Goal: Task Accomplishment & Management: Complete application form

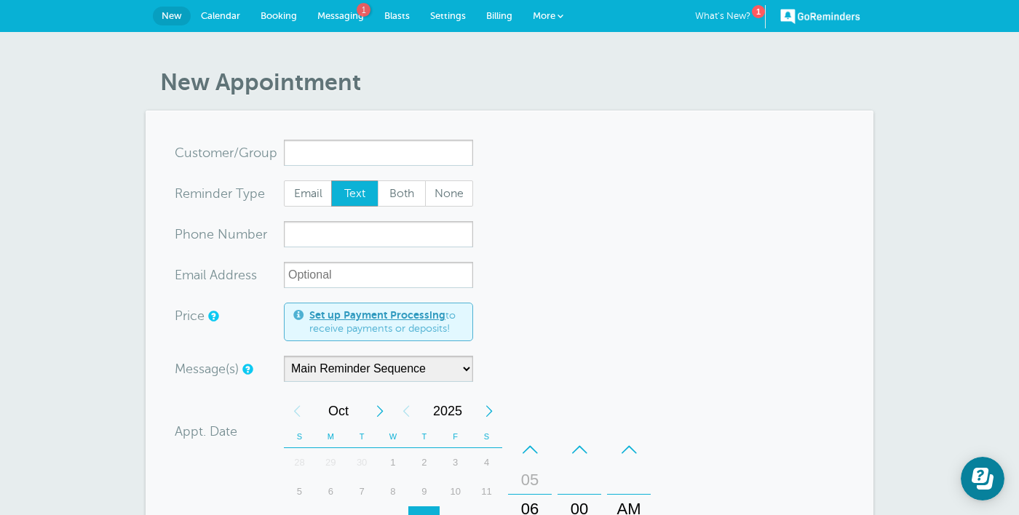
click at [222, 21] on link "Calendar" at bounding box center [221, 16] width 60 height 32
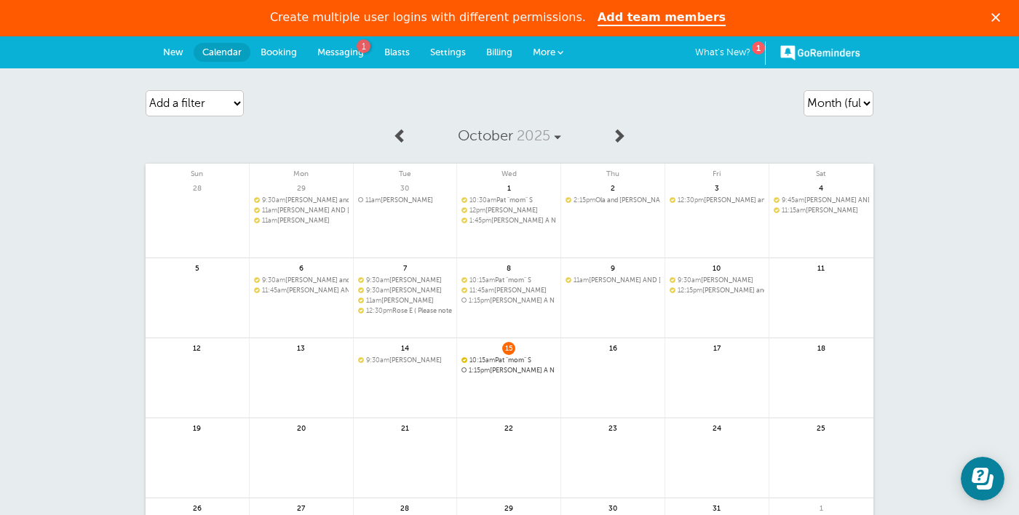
click at [622, 380] on link at bounding box center [612, 386] width 103 height 63
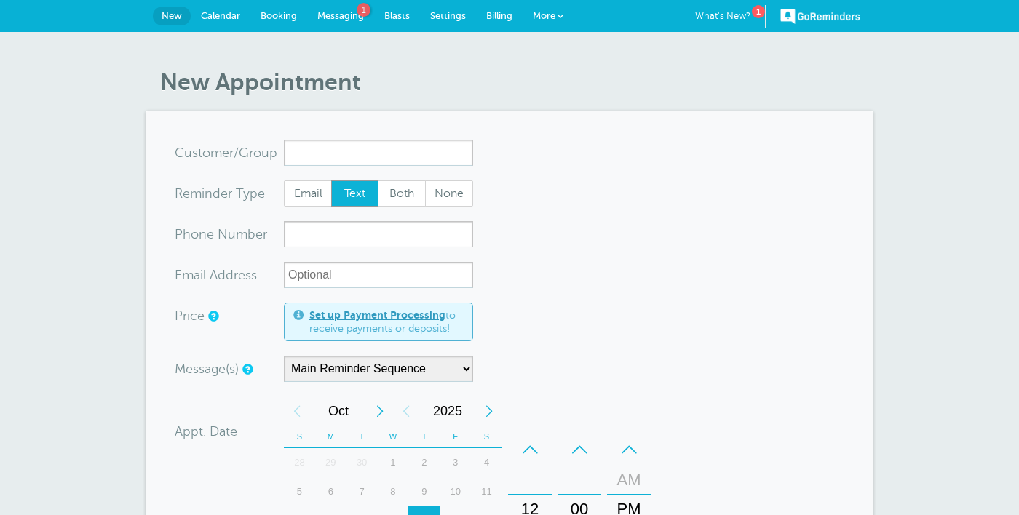
click at [319, 155] on input "x-no-autofill" at bounding box center [378, 153] width 189 height 26
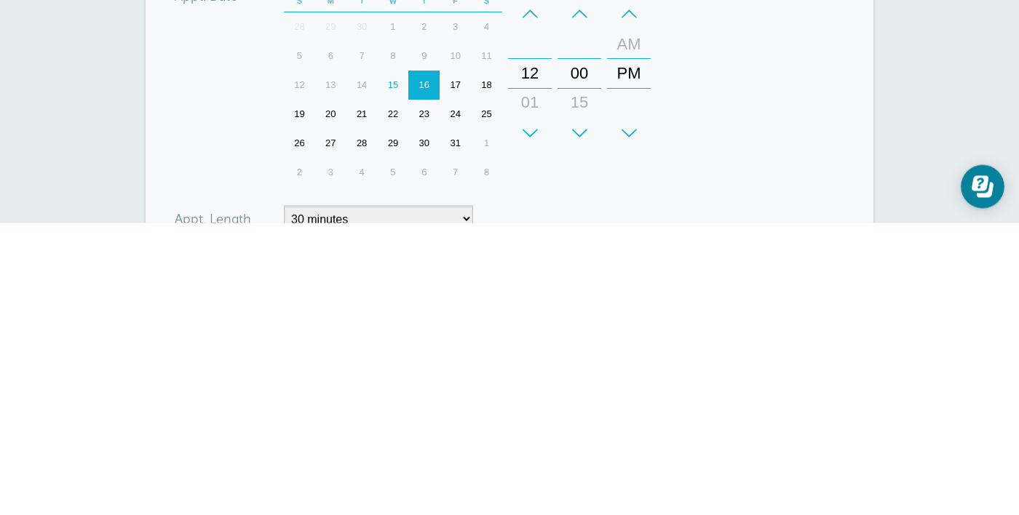
scroll to position [181, 0]
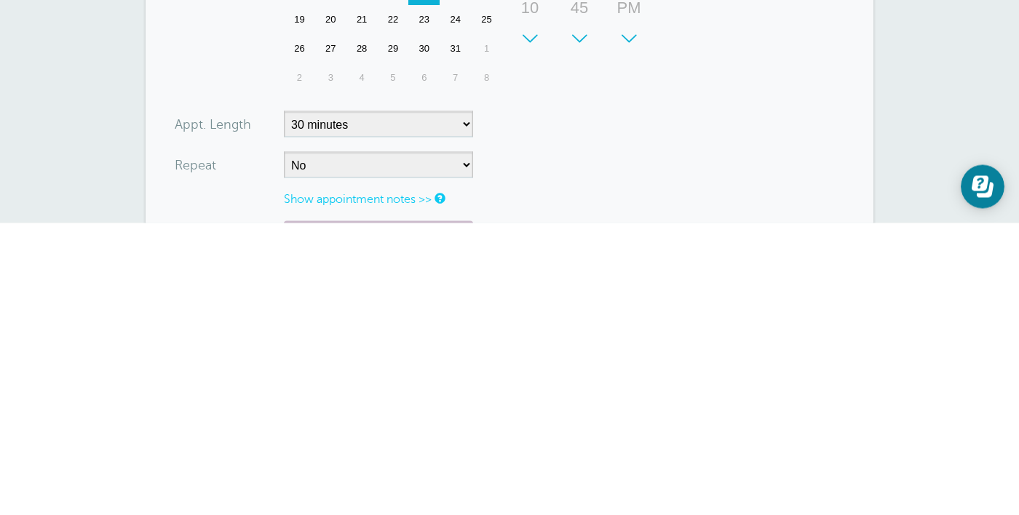
type input "Cr"
click at [464, 416] on select "5 minutes 10 minutes 15 minutes 20 minutes 25 minutes 30 minutes 35 minutes 40 …" at bounding box center [378, 416] width 189 height 26
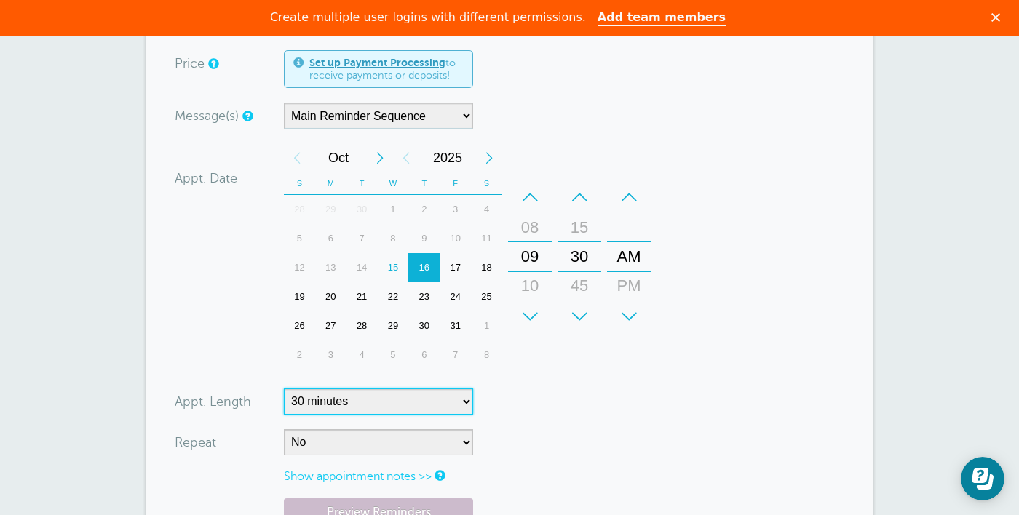
scroll to position [346, 0]
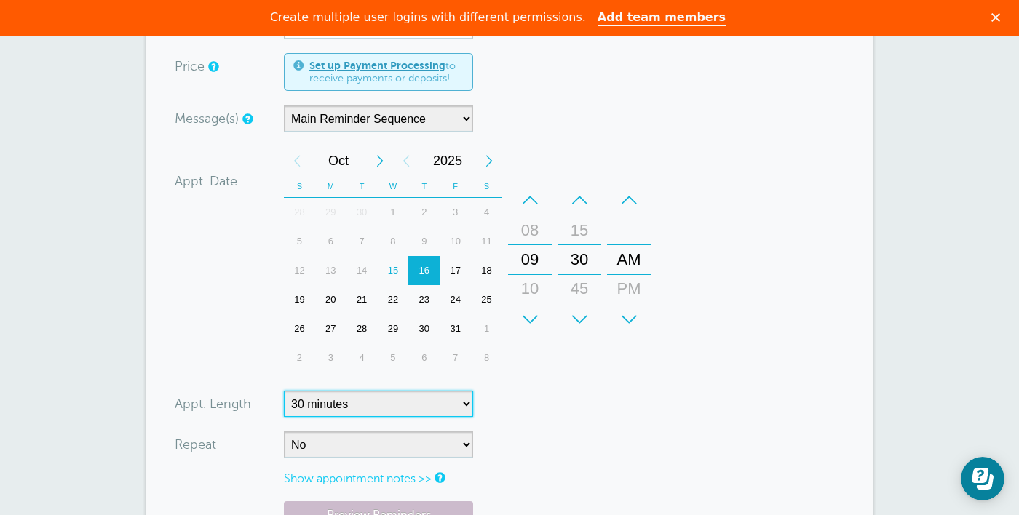
select select "60"
click at [284, 391] on select "5 minutes 10 minutes 15 minutes 20 minutes 25 minutes 30 minutes 35 minutes 40 …" at bounding box center [378, 404] width 189 height 26
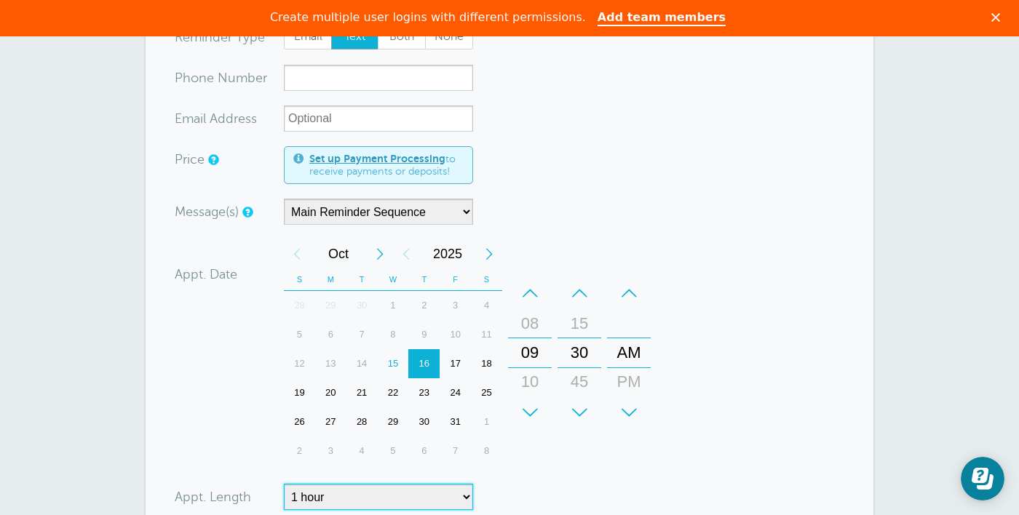
scroll to position [184, 0]
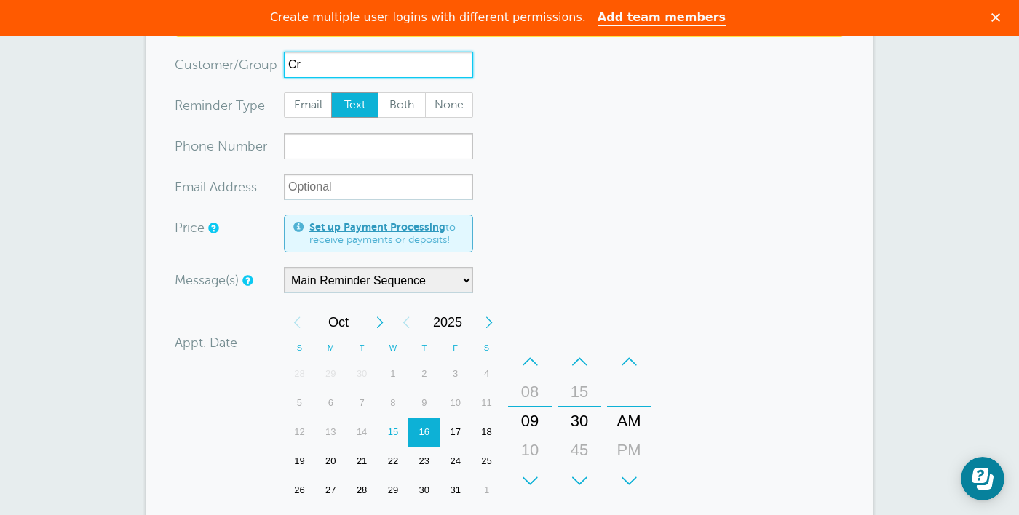
click at [316, 59] on input "Cr" at bounding box center [378, 65] width 189 height 26
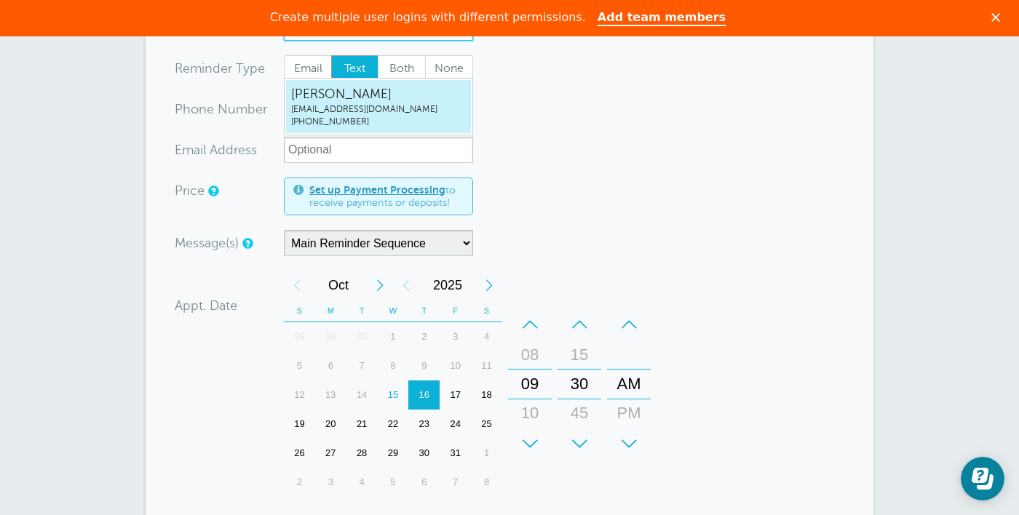
scroll to position [176, 0]
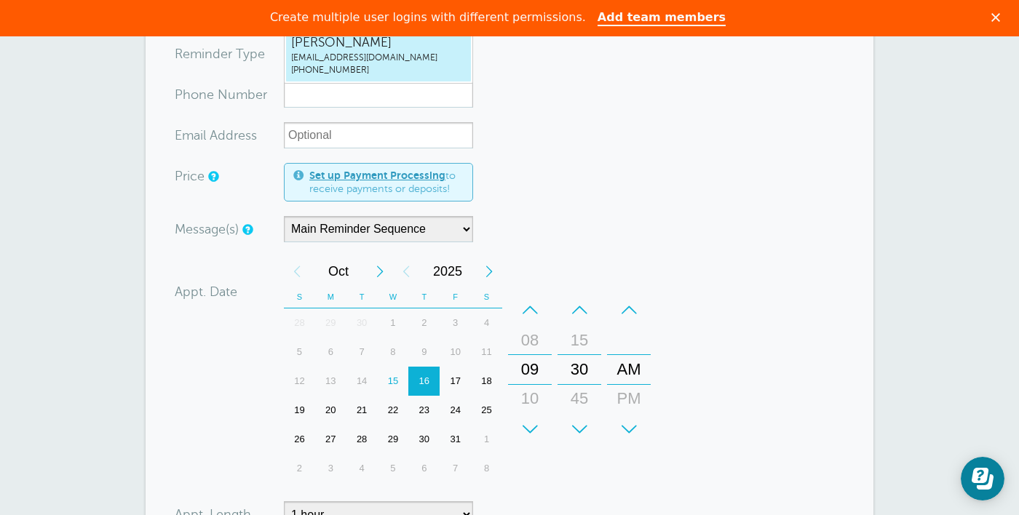
click at [378, 59] on span "craignowat@gmail.com" at bounding box center [378, 58] width 175 height 12
type input "Craigcraignowat@gmail.com7857662985"
type input "Craig"
radio input "false"
radio input "true"
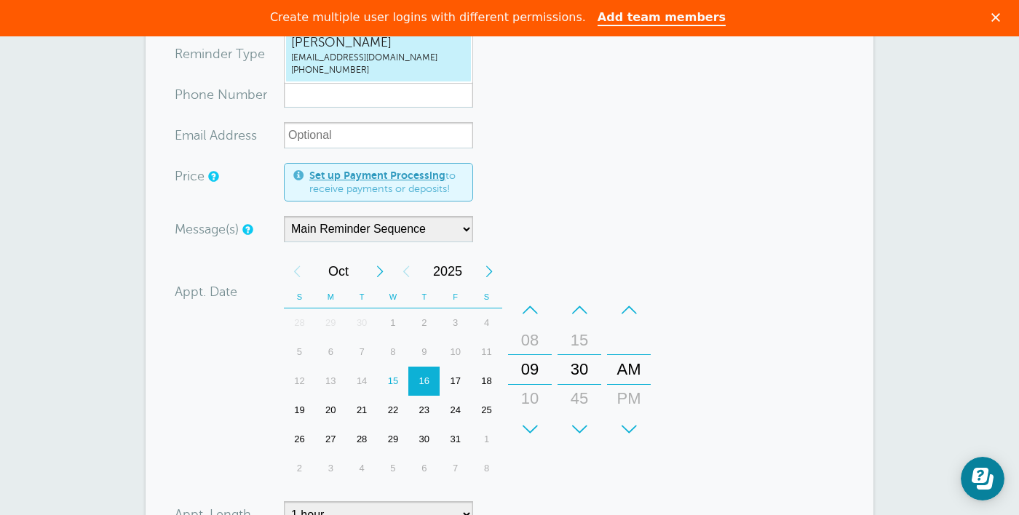
type input "(785) 766-2985"
type input "craignowat@gmail.com"
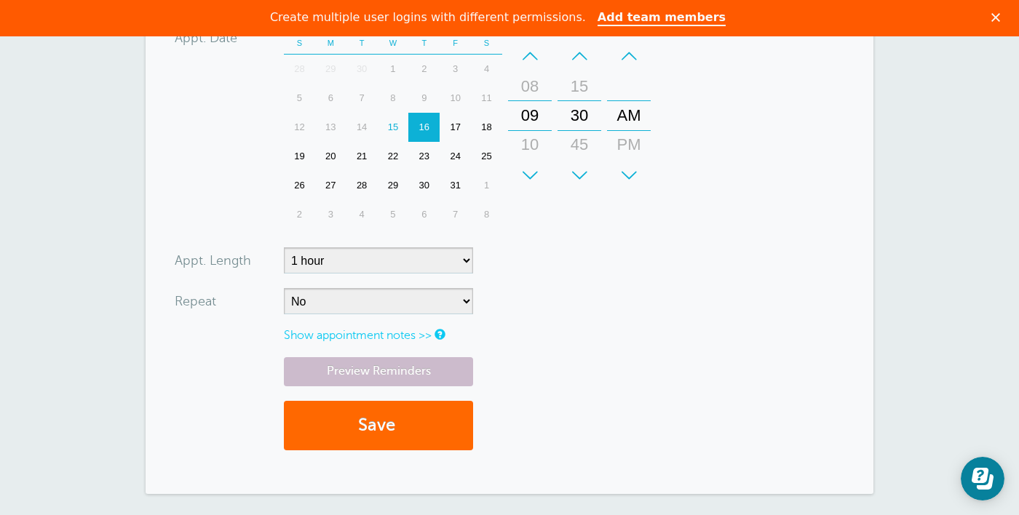
scroll to position [439, 0]
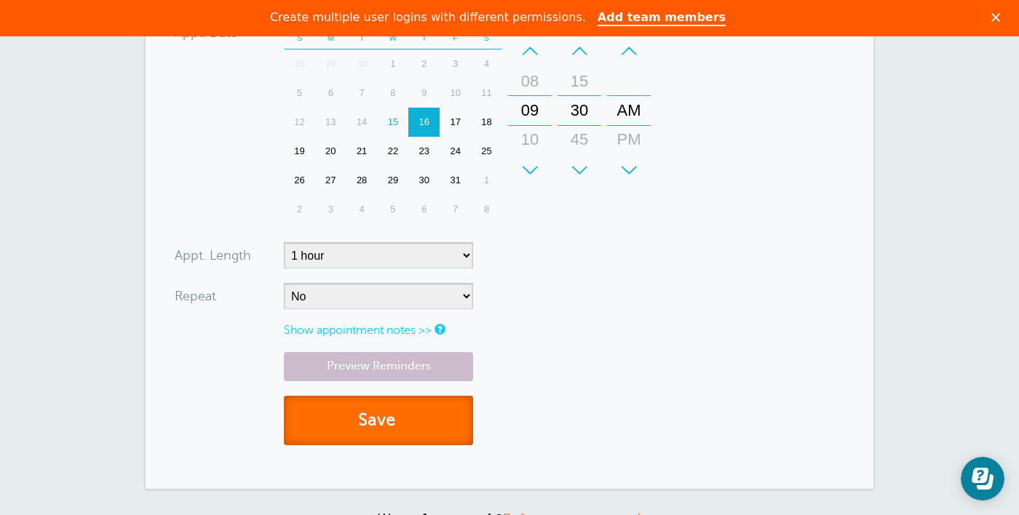
click at [402, 426] on button "Save" at bounding box center [378, 421] width 189 height 50
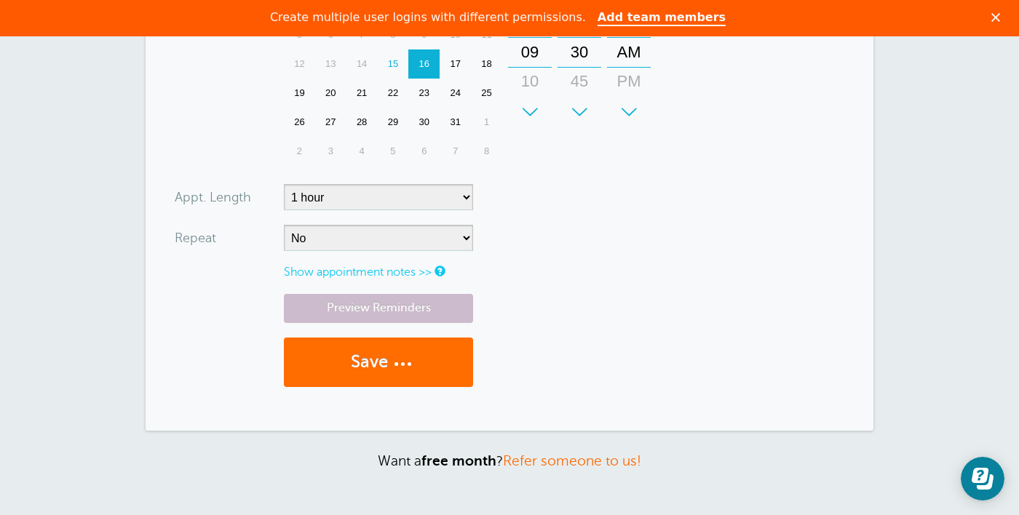
scroll to position [509, 0]
